Goal: Find specific page/section: Find specific page/section

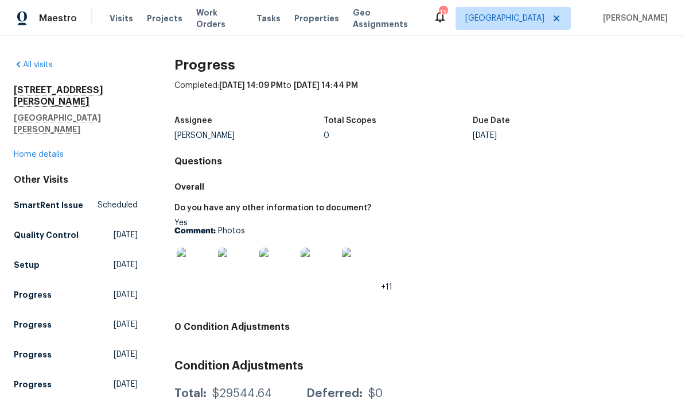
click at [72, 134] on div "1426 Burr St St. Paul, MN 55130 Home details" at bounding box center [76, 122] width 124 height 76
click at [70, 133] on div "1426 Burr St St. Paul, MN 55130 Home details" at bounding box center [76, 122] width 124 height 76
click at [53, 150] on link "Home details" at bounding box center [39, 154] width 50 height 8
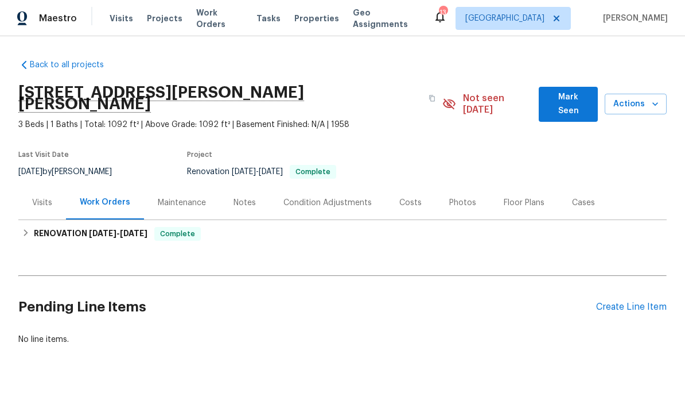
click at [49, 197] on div "Visits" at bounding box center [42, 202] width 20 height 11
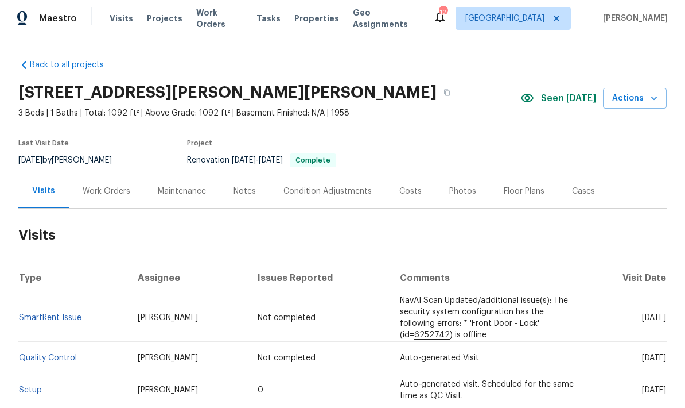
click at [112, 192] on div "Work Orders" at bounding box center [107, 190] width 48 height 11
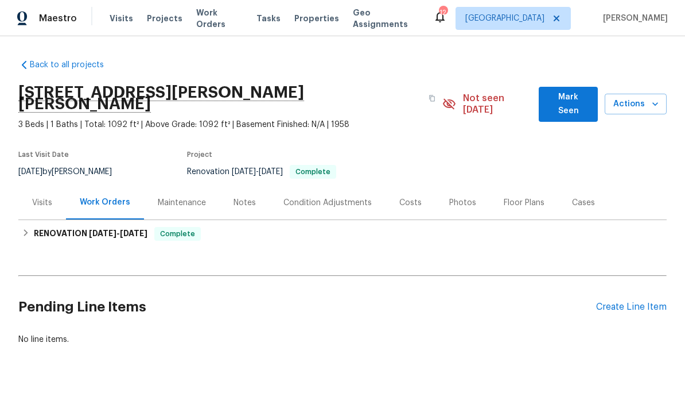
click at [170, 13] on span "Projects" at bounding box center [165, 18] width 36 height 11
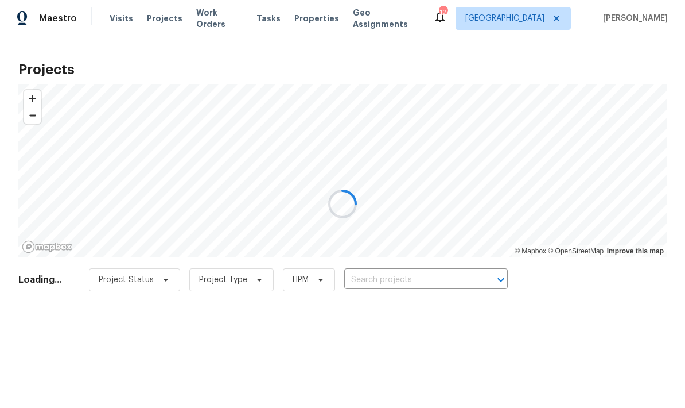
click at [451, 271] on div at bounding box center [342, 204] width 685 height 408
click at [408, 274] on div at bounding box center [342, 204] width 685 height 408
click at [410, 280] on div at bounding box center [342, 204] width 685 height 408
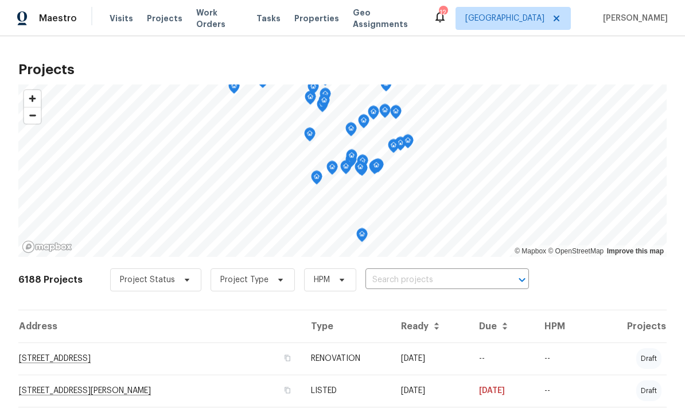
click at [445, 280] on input "text" at bounding box center [431, 280] width 131 height 18
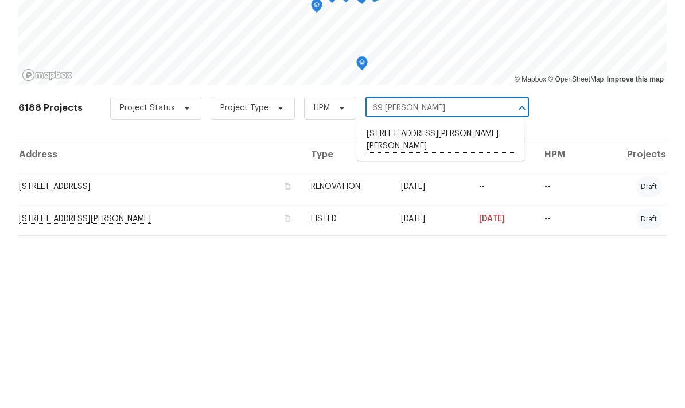
type input "69 [PERSON_NAME]"
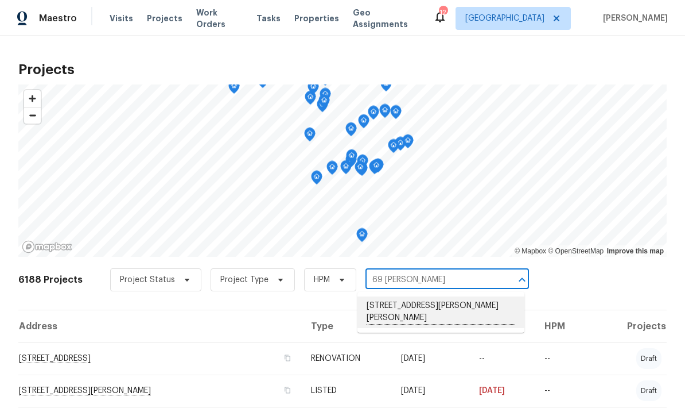
click at [457, 296] on li "[STREET_ADDRESS][PERSON_NAME][PERSON_NAME]" at bounding box center [441, 312] width 167 height 32
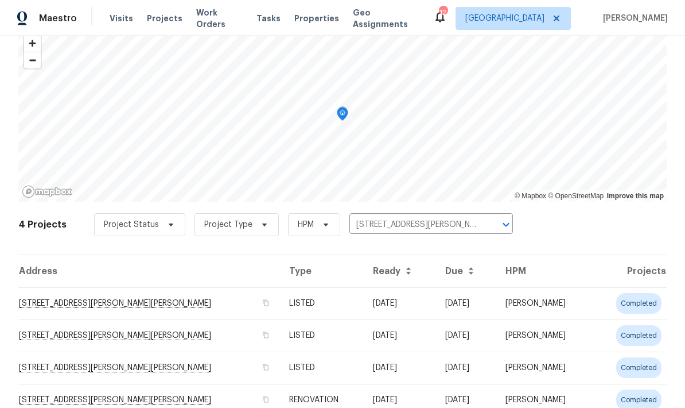
scroll to position [55, 0]
click at [130, 305] on td "[STREET_ADDRESS][PERSON_NAME][PERSON_NAME]" at bounding box center [149, 304] width 262 height 32
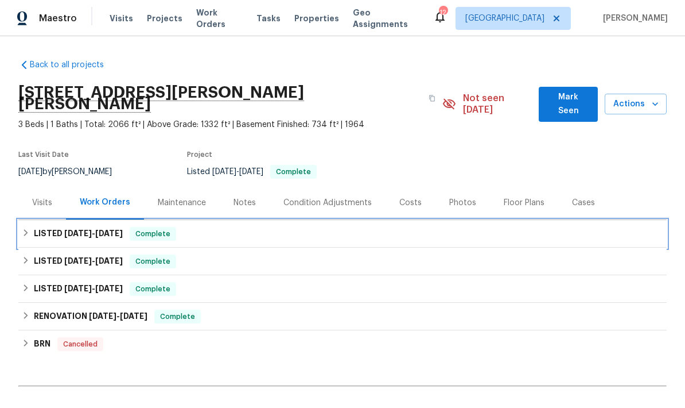
click at [30, 228] on icon at bounding box center [26, 232] width 8 height 8
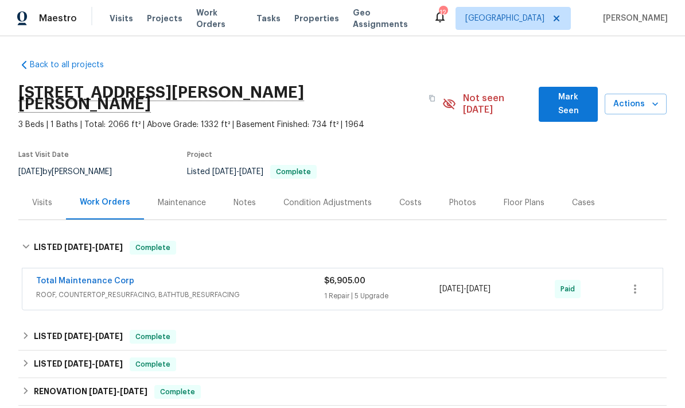
click at [98, 277] on link "Total Maintenance Corp" at bounding box center [85, 281] width 98 height 8
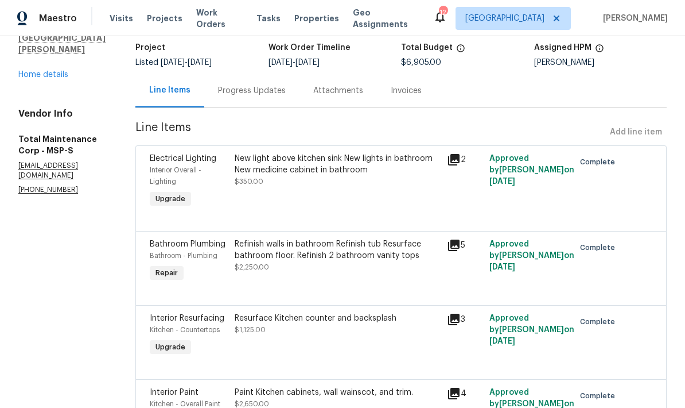
scroll to position [75, 0]
click at [451, 250] on icon at bounding box center [453, 245] width 11 height 11
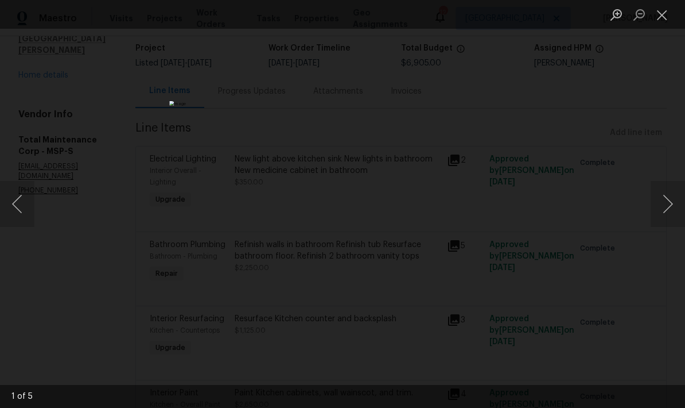
click at [669, 209] on button "Next image" at bounding box center [668, 204] width 34 height 46
click at [677, 193] on button "Next image" at bounding box center [668, 204] width 34 height 46
click at [670, 200] on button "Next image" at bounding box center [668, 204] width 34 height 46
click at [672, 198] on button "Next image" at bounding box center [668, 204] width 34 height 46
click at [669, 209] on button "Next image" at bounding box center [668, 204] width 34 height 46
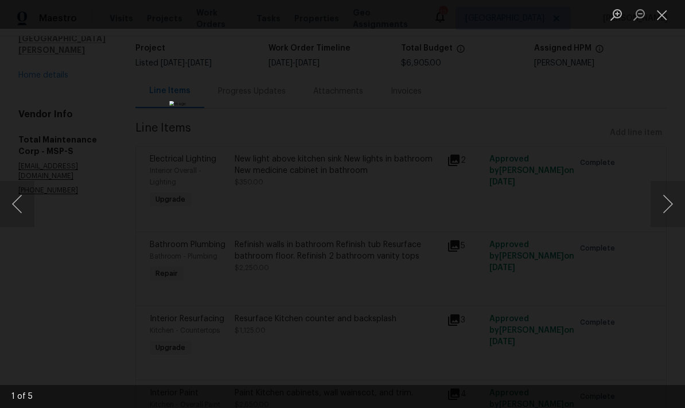
click at [665, 212] on button "Next image" at bounding box center [668, 204] width 34 height 46
click at [666, 216] on button "Next image" at bounding box center [668, 204] width 34 height 46
click at [672, 206] on button "Next image" at bounding box center [668, 204] width 34 height 46
click at [666, 21] on button "Close lightbox" at bounding box center [662, 15] width 23 height 20
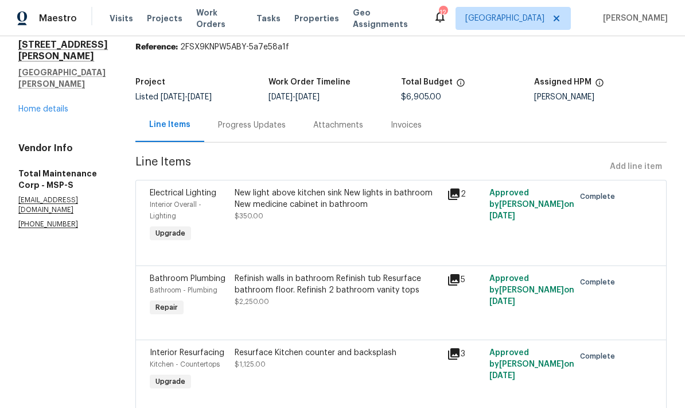
scroll to position [18, 0]
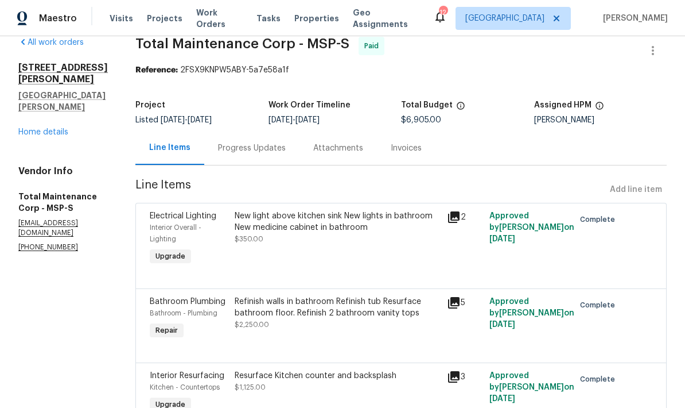
click at [454, 297] on icon at bounding box center [453, 302] width 11 height 11
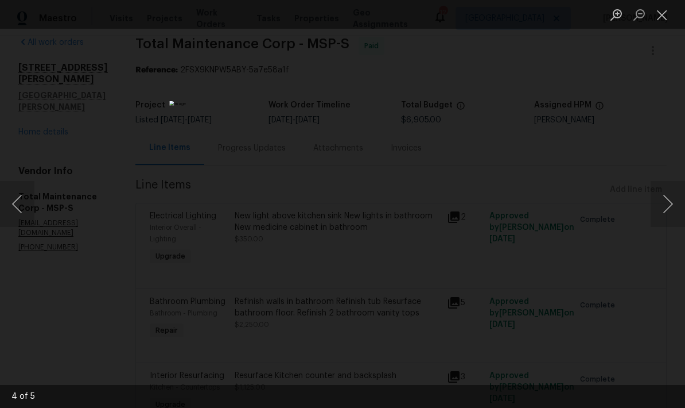
click at [667, 206] on button "Next image" at bounding box center [668, 204] width 34 height 46
click at [668, 214] on button "Next image" at bounding box center [668, 204] width 34 height 46
click at [670, 212] on button "Next image" at bounding box center [668, 204] width 34 height 46
click at [671, 207] on button "Next image" at bounding box center [668, 204] width 34 height 46
click at [662, 15] on button "Close lightbox" at bounding box center [662, 15] width 23 height 20
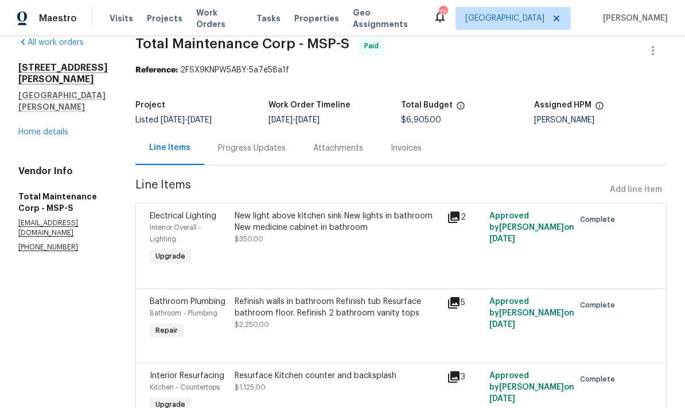
click at [59, 128] on link "Home details" at bounding box center [43, 132] width 50 height 8
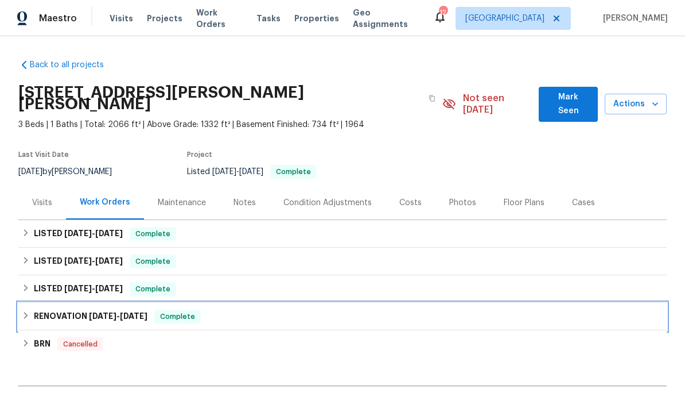
click at [23, 311] on icon at bounding box center [26, 315] width 8 height 8
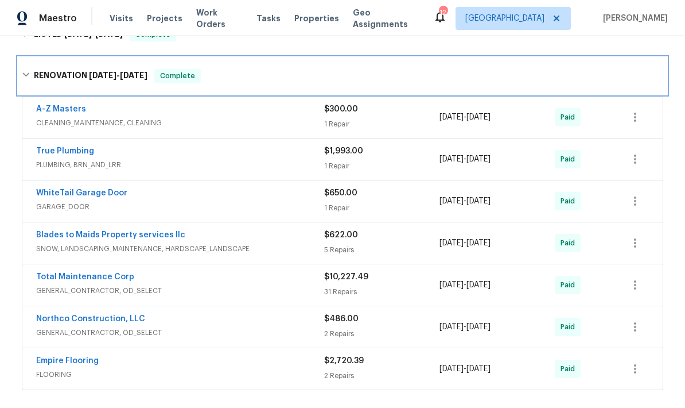
scroll to position [253, 0]
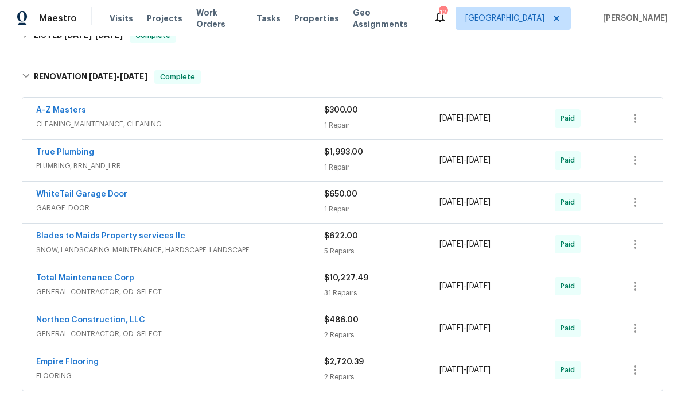
click at [99, 274] on link "Total Maintenance Corp" at bounding box center [85, 278] width 98 height 8
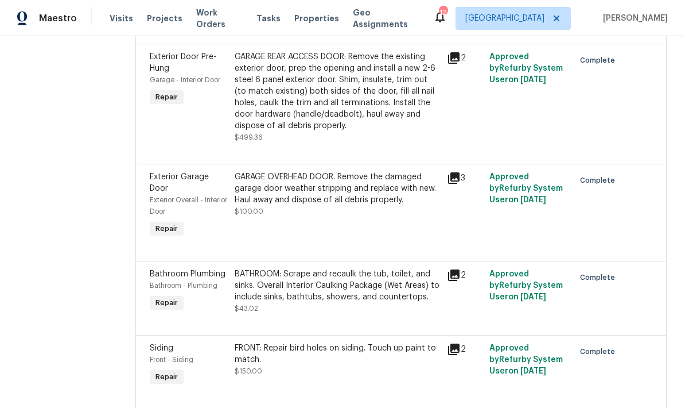
scroll to position [1648, 0]
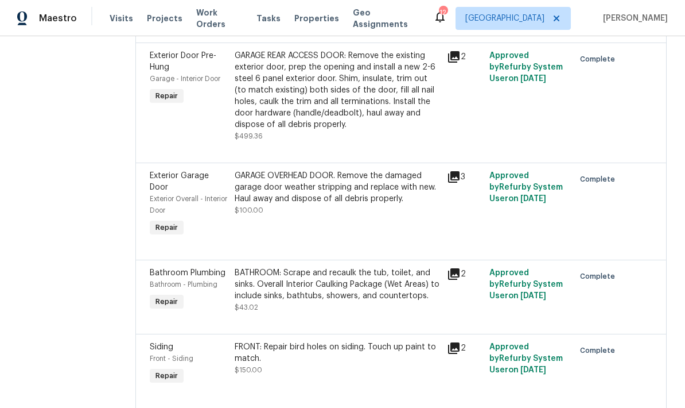
click at [263, 267] on div "BATHROOM: Scrape and recaulk the tub, toilet, and sinks. Overall Interior Caulk…" at bounding box center [337, 284] width 205 height 34
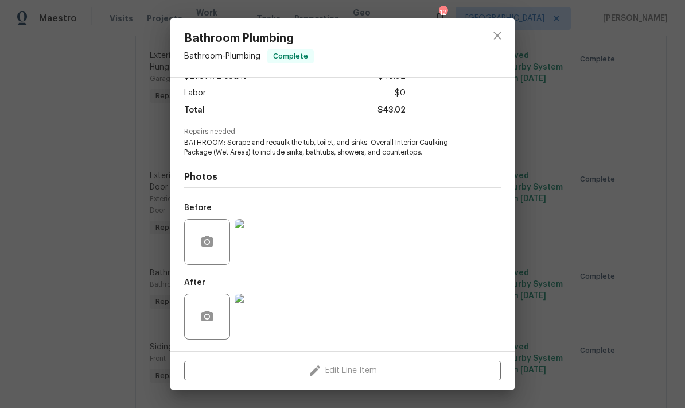
scroll to position [76, 0]
click at [262, 313] on img at bounding box center [258, 316] width 46 height 46
